Goal: Navigation & Orientation: Find specific page/section

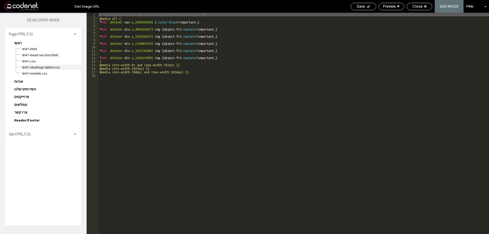
click at [38, 68] on span "ראשי-desktop-tablet.css" at bounding box center [52, 67] width 60 height 5
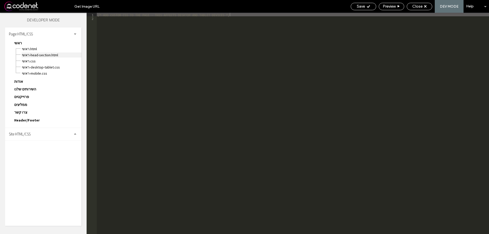
click at [41, 54] on span "ראשי-head-section.html" at bounding box center [52, 54] width 60 height 5
click at [40, 51] on span "ראשי.html" at bounding box center [52, 48] width 60 height 5
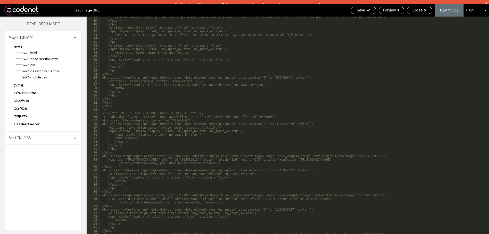
scroll to position [137, 0]
click at [41, 58] on span "ראשי-head-section.html" at bounding box center [52, 58] width 60 height 5
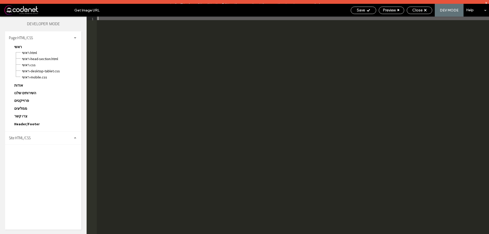
click at [20, 83] on span "אודות" at bounding box center [18, 85] width 9 height 5
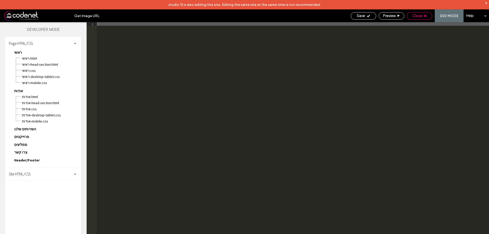
click at [410, 14] on div "Close" at bounding box center [419, 15] width 25 height 5
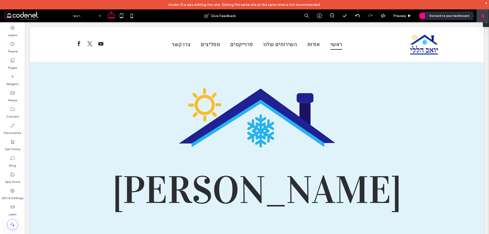
click at [482, 17] on use at bounding box center [482, 16] width 4 height 4
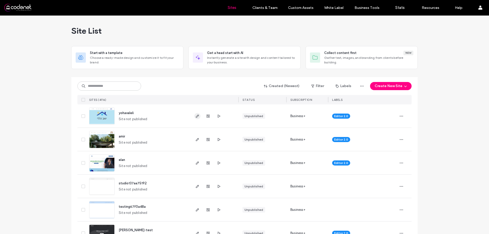
click at [195, 116] on icon "button" at bounding box center [197, 116] width 4 height 4
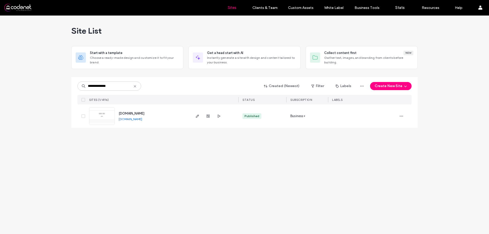
type input "**********"
click at [197, 110] on div at bounding box center [207, 115] width 27 height 23
click at [217, 115] on icon "button" at bounding box center [219, 116] width 4 height 4
click at [200, 114] on div at bounding box center [207, 115] width 27 height 23
click at [199, 115] on icon "button" at bounding box center [197, 116] width 4 height 4
